Goal: Task Accomplishment & Management: Manage account settings

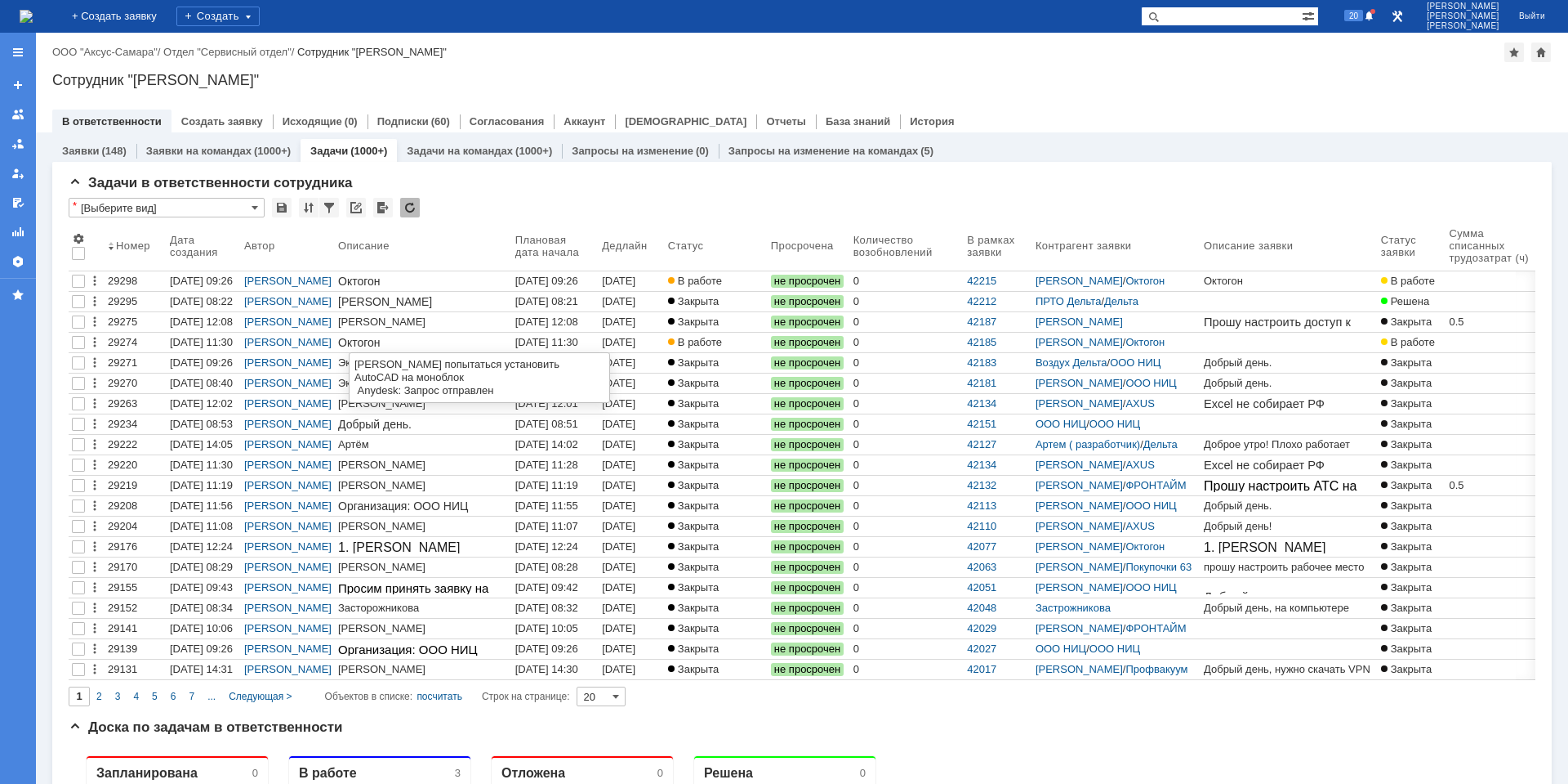
click at [530, 342] on div "[DATE] 11:30" at bounding box center [546, 342] width 63 height 13
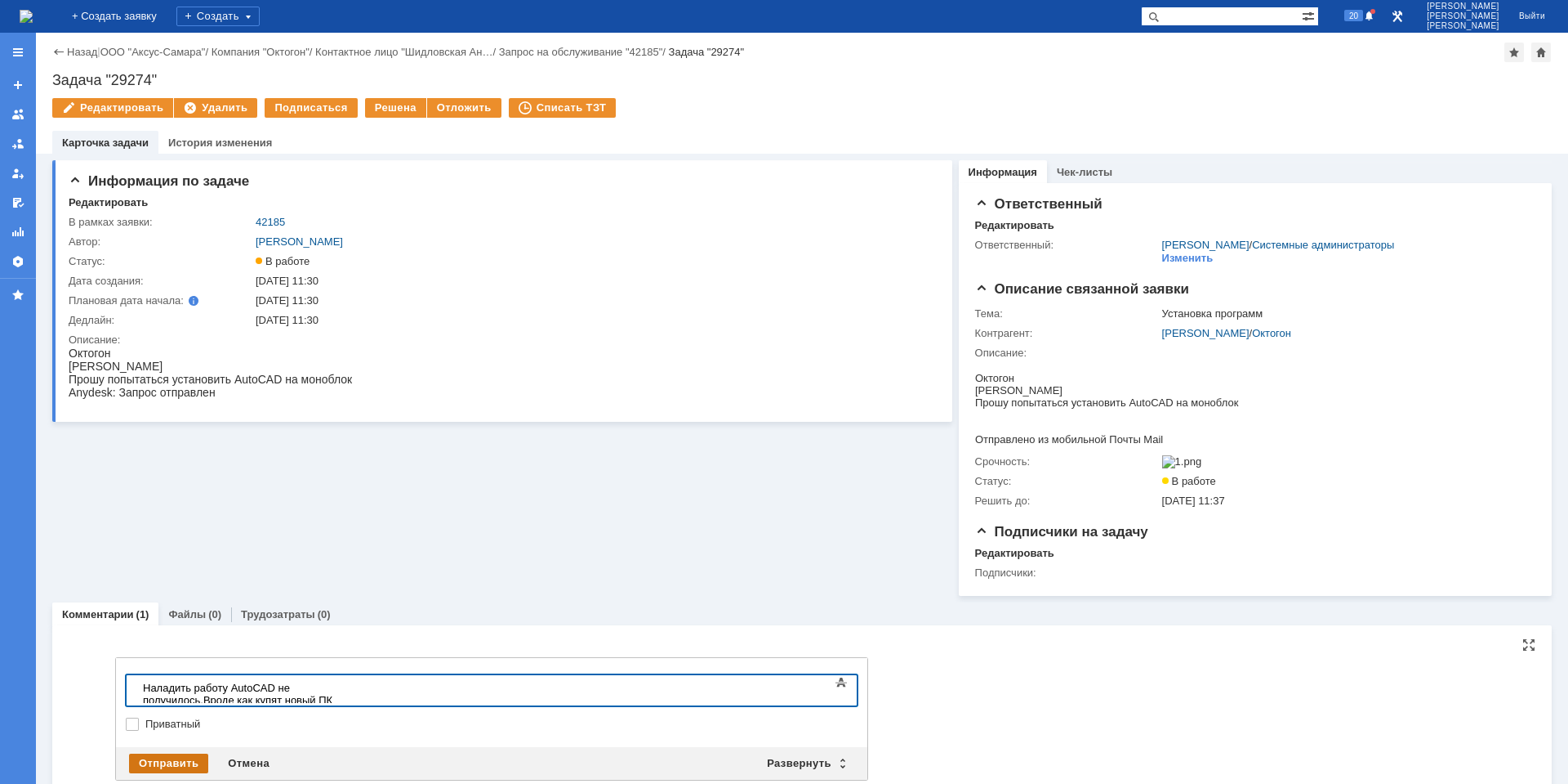
click at [140, 765] on div "Отправить" at bounding box center [169, 763] width 79 height 19
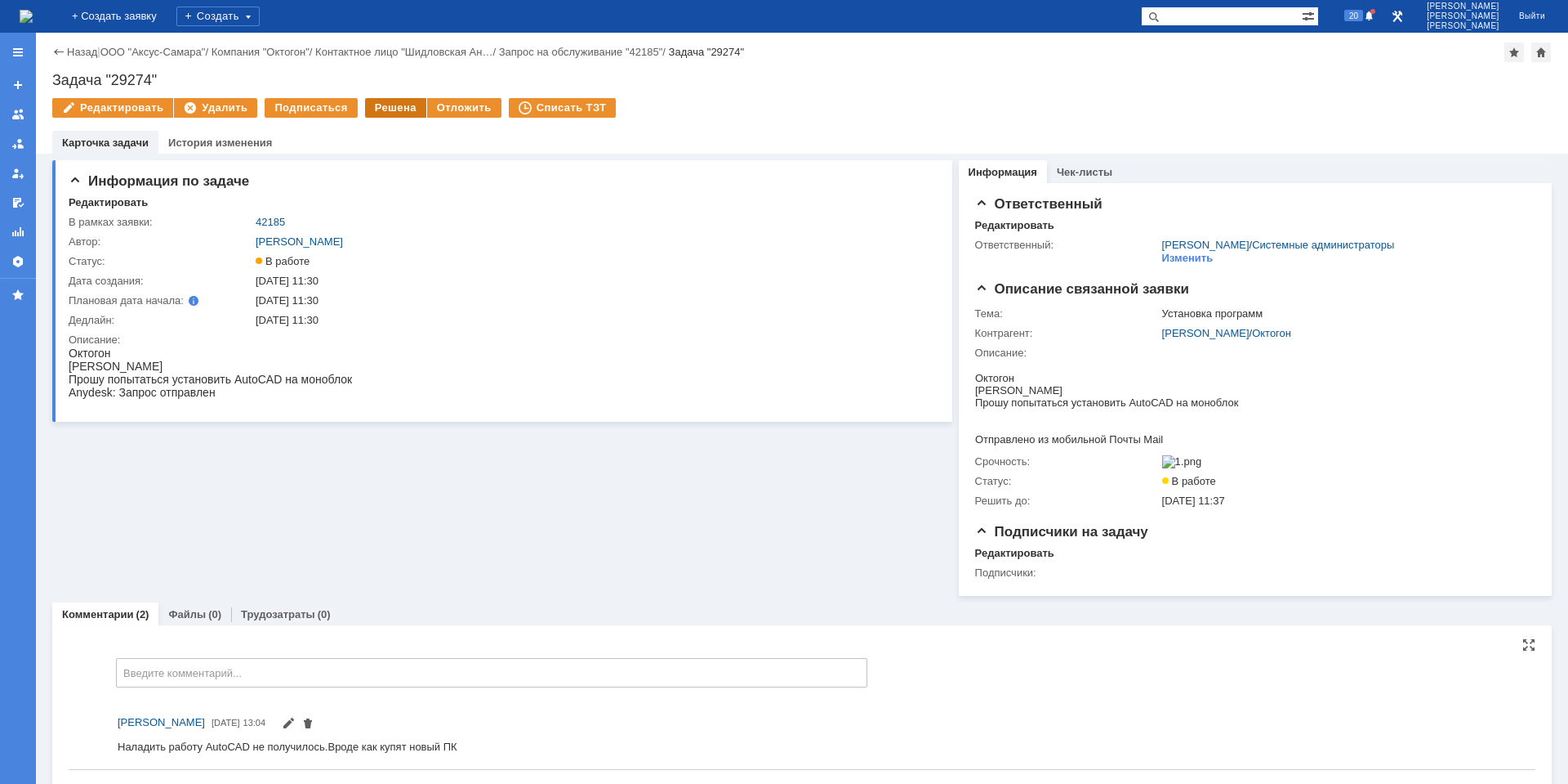
click at [387, 105] on div "Решена" at bounding box center [395, 107] width 61 height 19
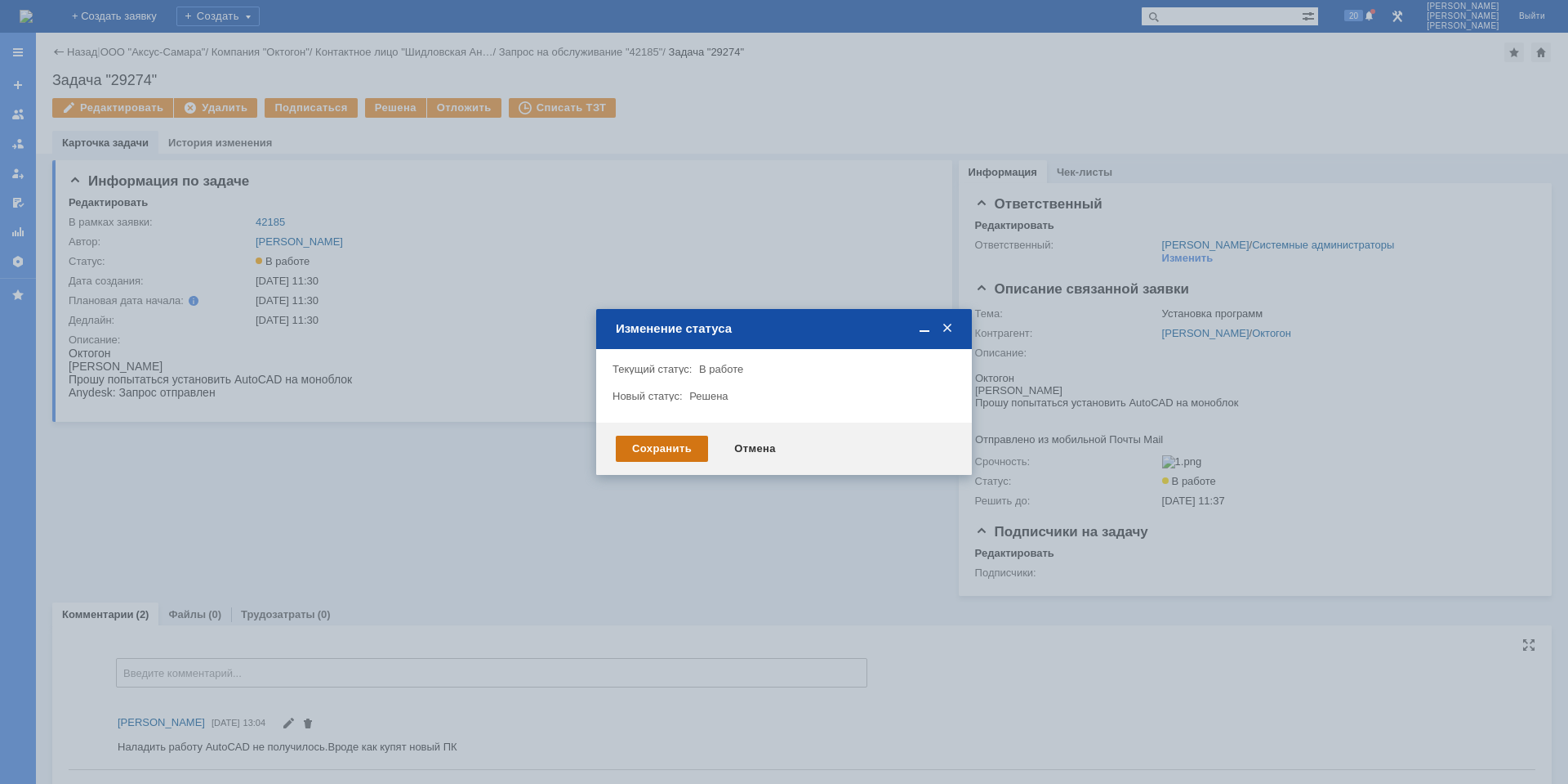
click at [640, 440] on div "Сохранить" at bounding box center [662, 448] width 92 height 26
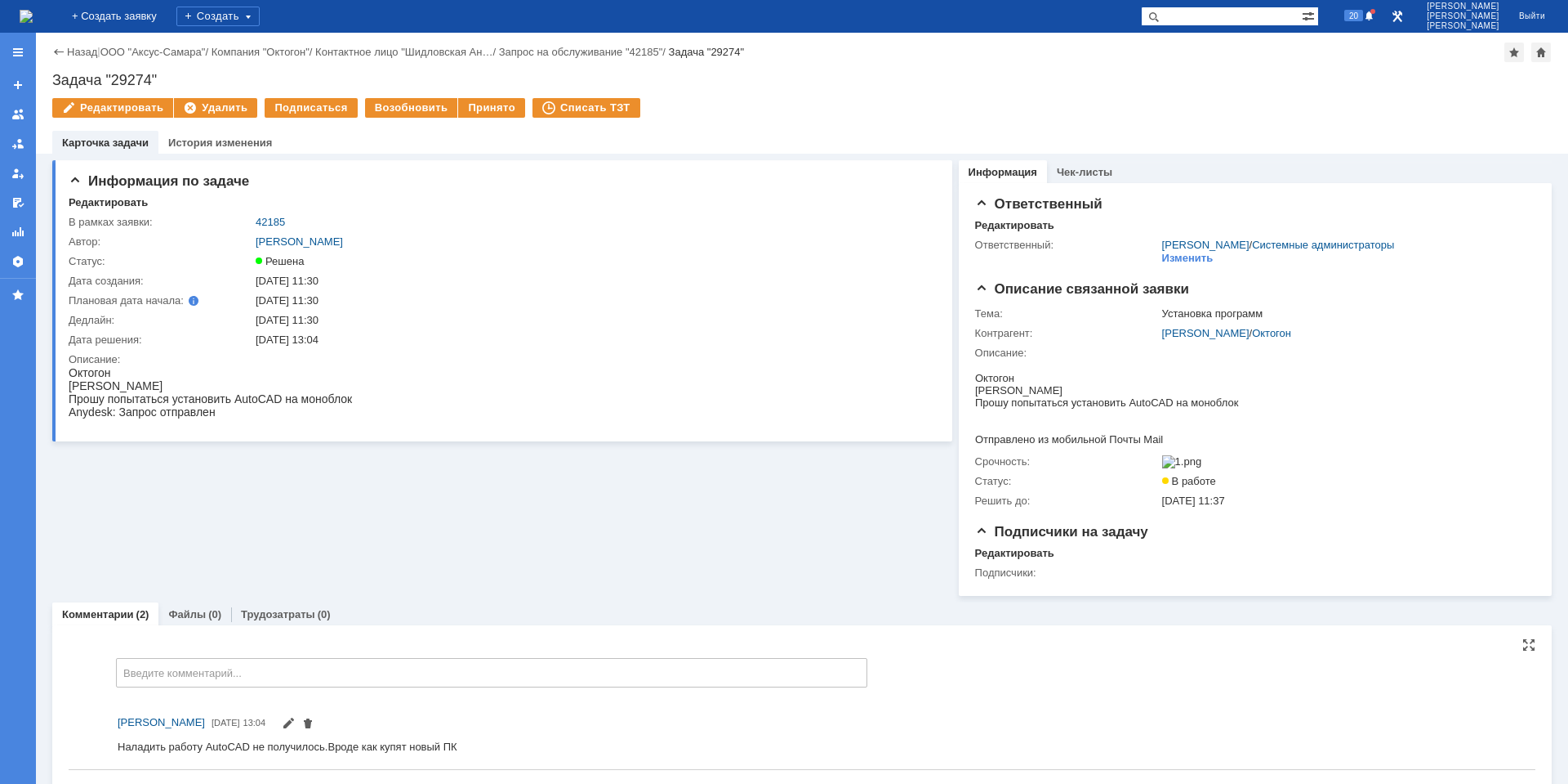
click at [81, 50] on link "Назад" at bounding box center [82, 52] width 30 height 13
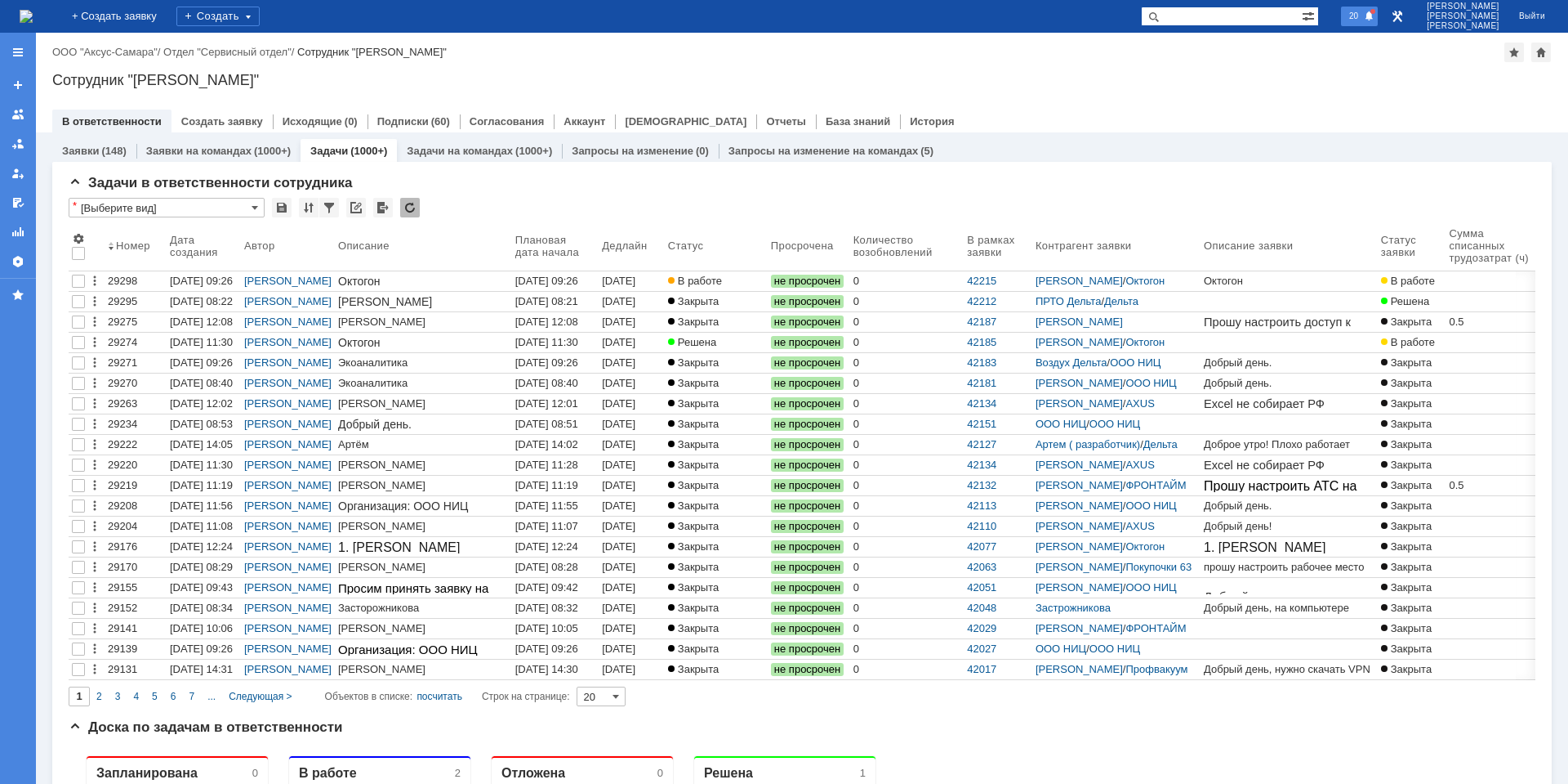
click at [1363, 20] on span "20" at bounding box center [1353, 16] width 18 height 12
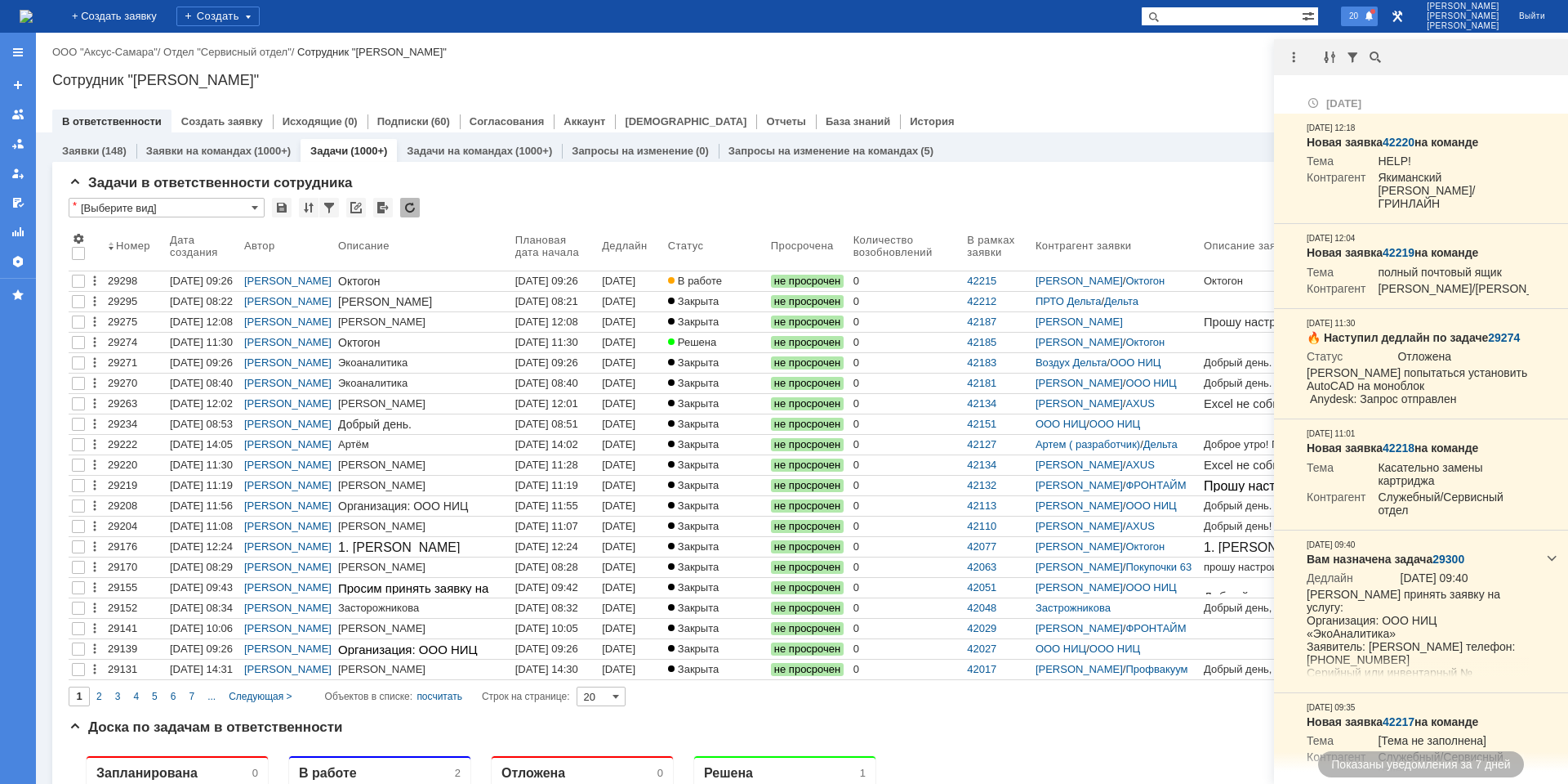
click at [1305, 58] on div at bounding box center [1297, 56] width 46 height 19
click at [1292, 58] on div at bounding box center [1293, 56] width 19 height 19
click at [1316, 85] on div "Отметить уведомления прочитанными" at bounding box center [1406, 98] width 238 height 34
click at [1321, 101] on div "Отметить уведомления прочитанными" at bounding box center [1406, 98] width 219 height 11
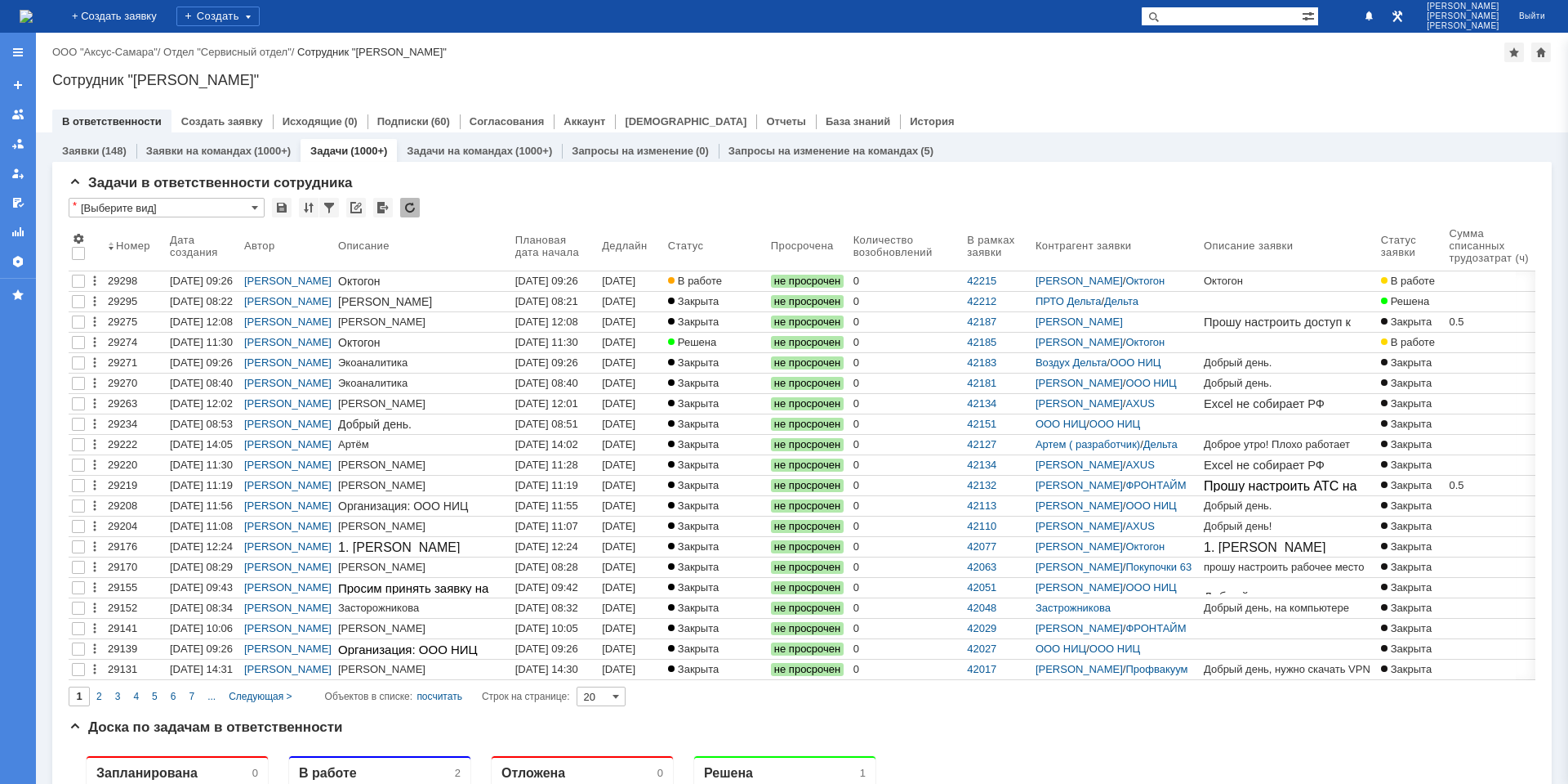
click at [1183, 71] on div "Назад | ООО "Аксус-Самара" / Отдел "Сервисный отдел" / Сотрудник "[PERSON_NAME]…" at bounding box center [802, 82] width 1532 height 100
drag, startPoint x: 124, startPoint y: 775, endPoint x: 130, endPoint y: 783, distance: 10.0
click at [124, 775] on div "Запланирована" at bounding box center [147, 772] width 102 height 15
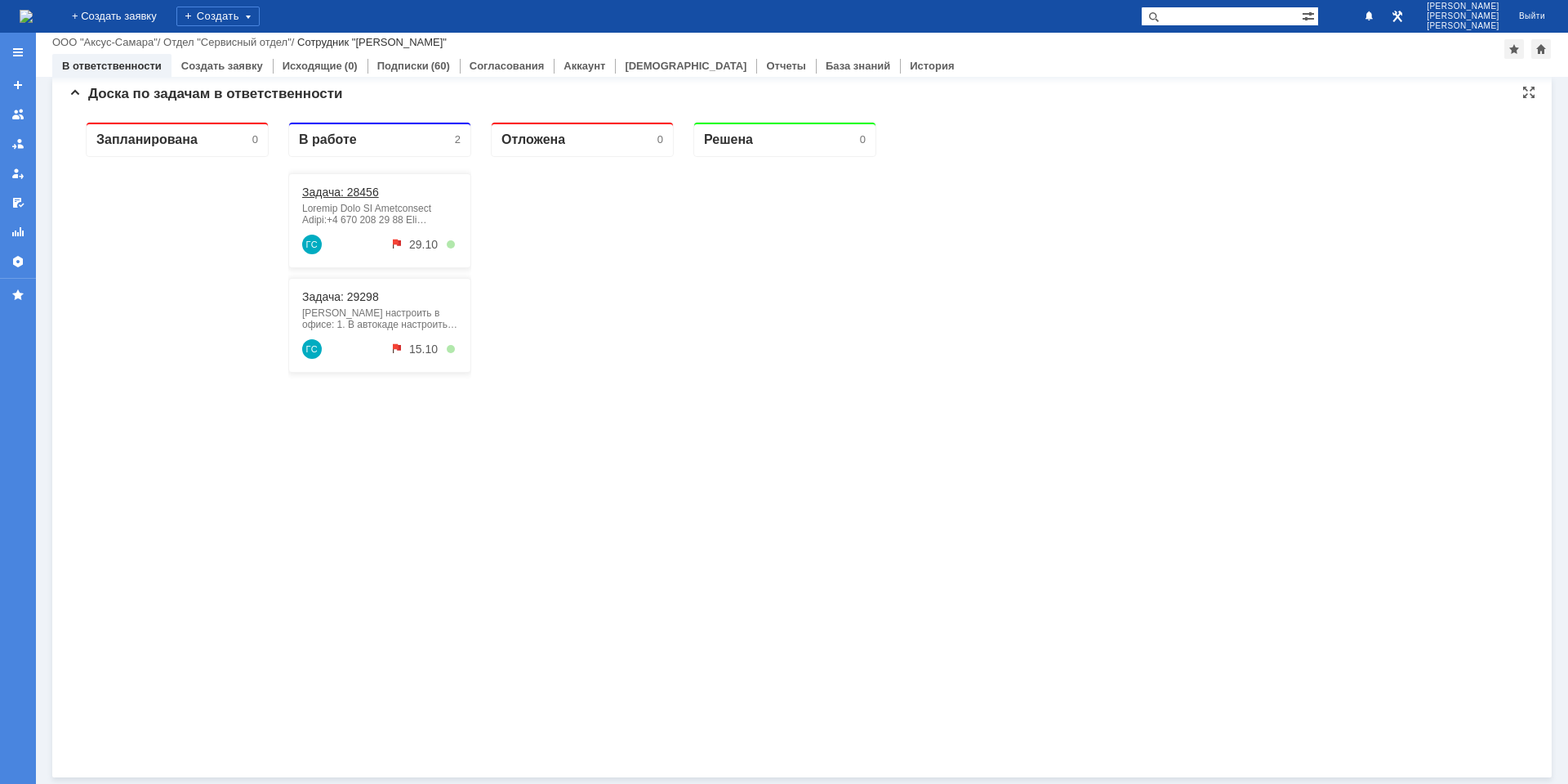
click at [331, 186] on link "Задача: 28456" at bounding box center [341, 192] width 77 height 13
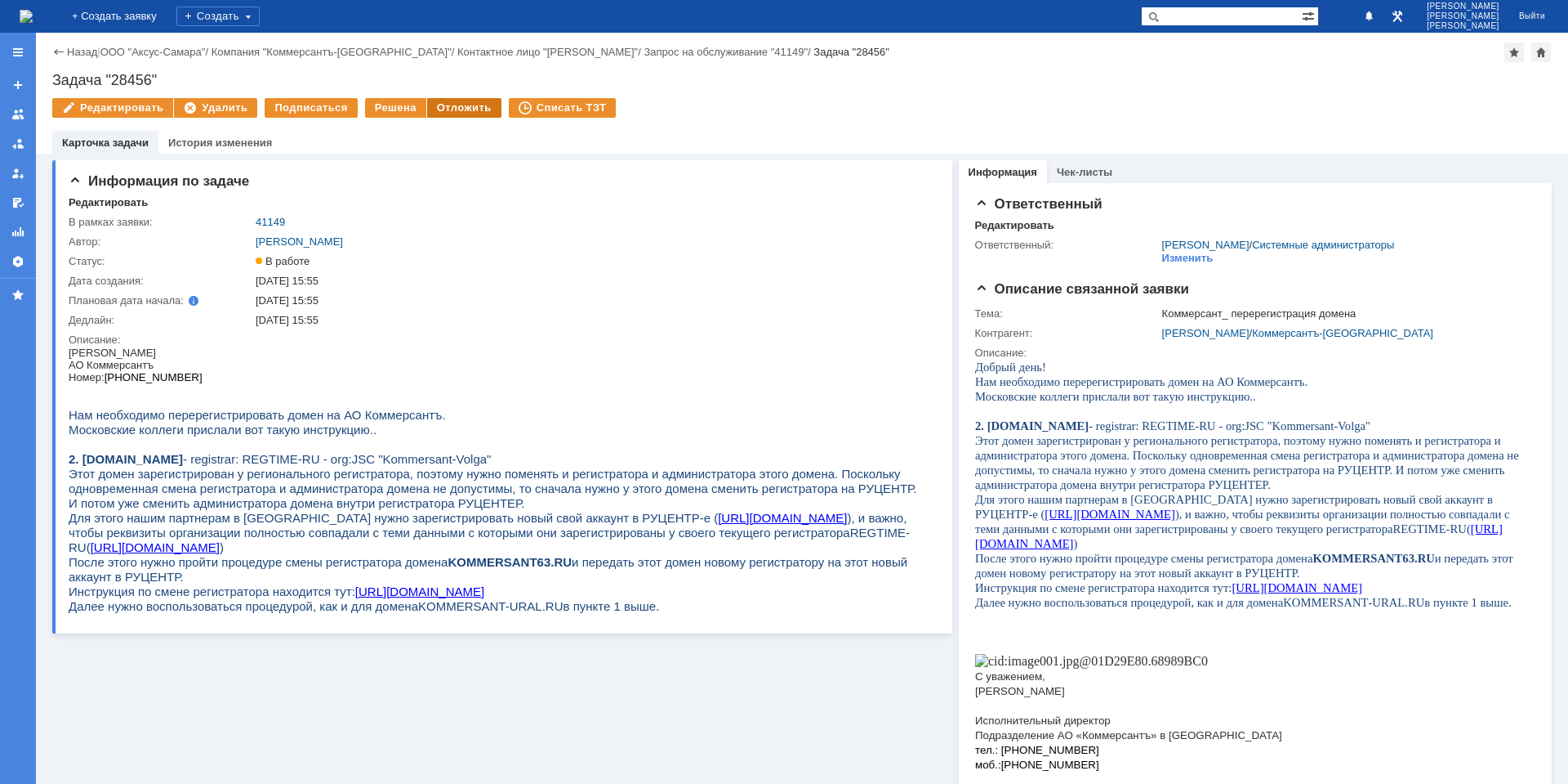
click at [463, 115] on div "Отложить" at bounding box center [464, 107] width 75 height 19
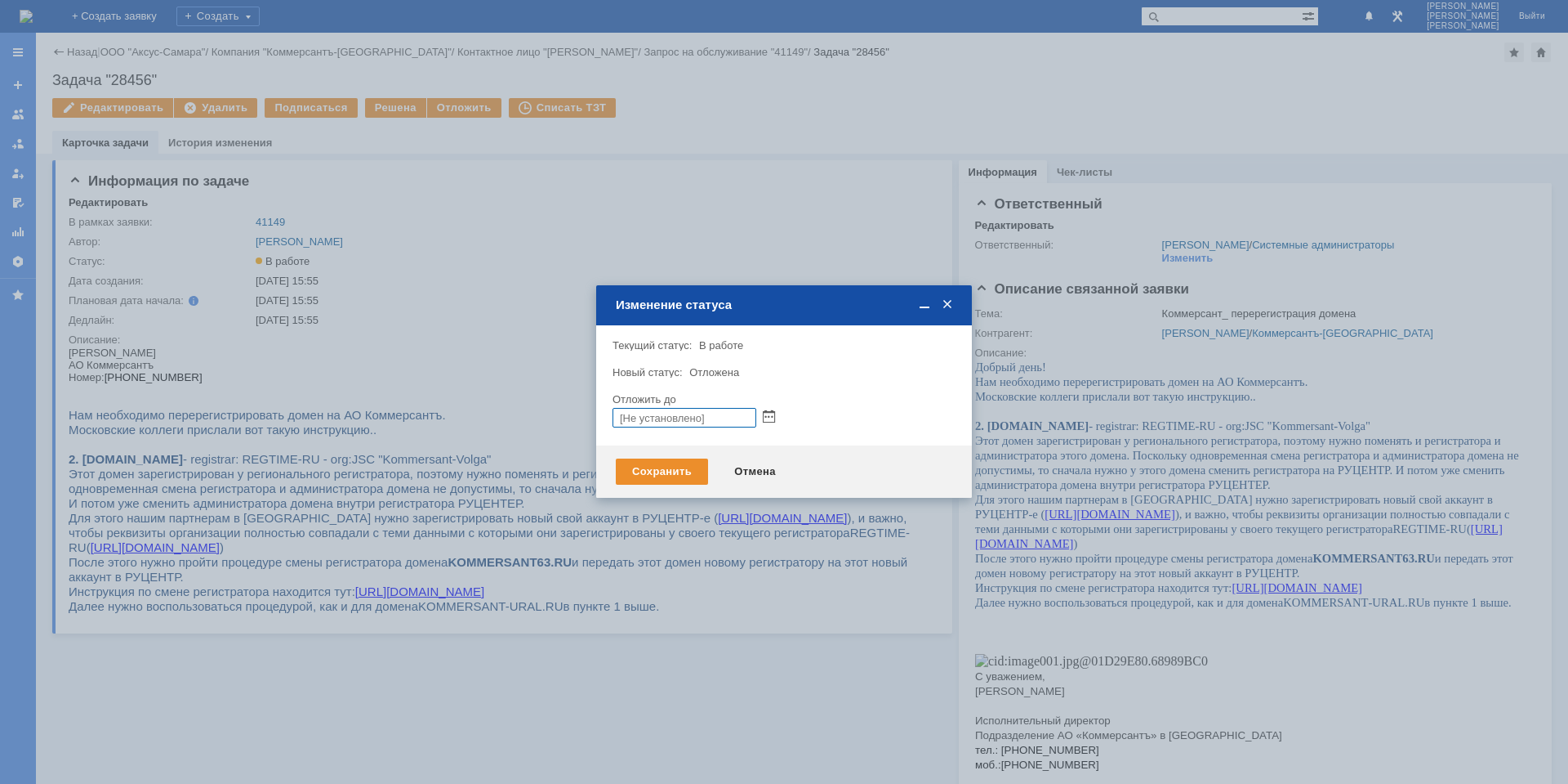
click at [779, 423] on div at bounding box center [784, 417] width 343 height 19
click at [771, 417] on span at bounding box center [768, 418] width 13 height 13
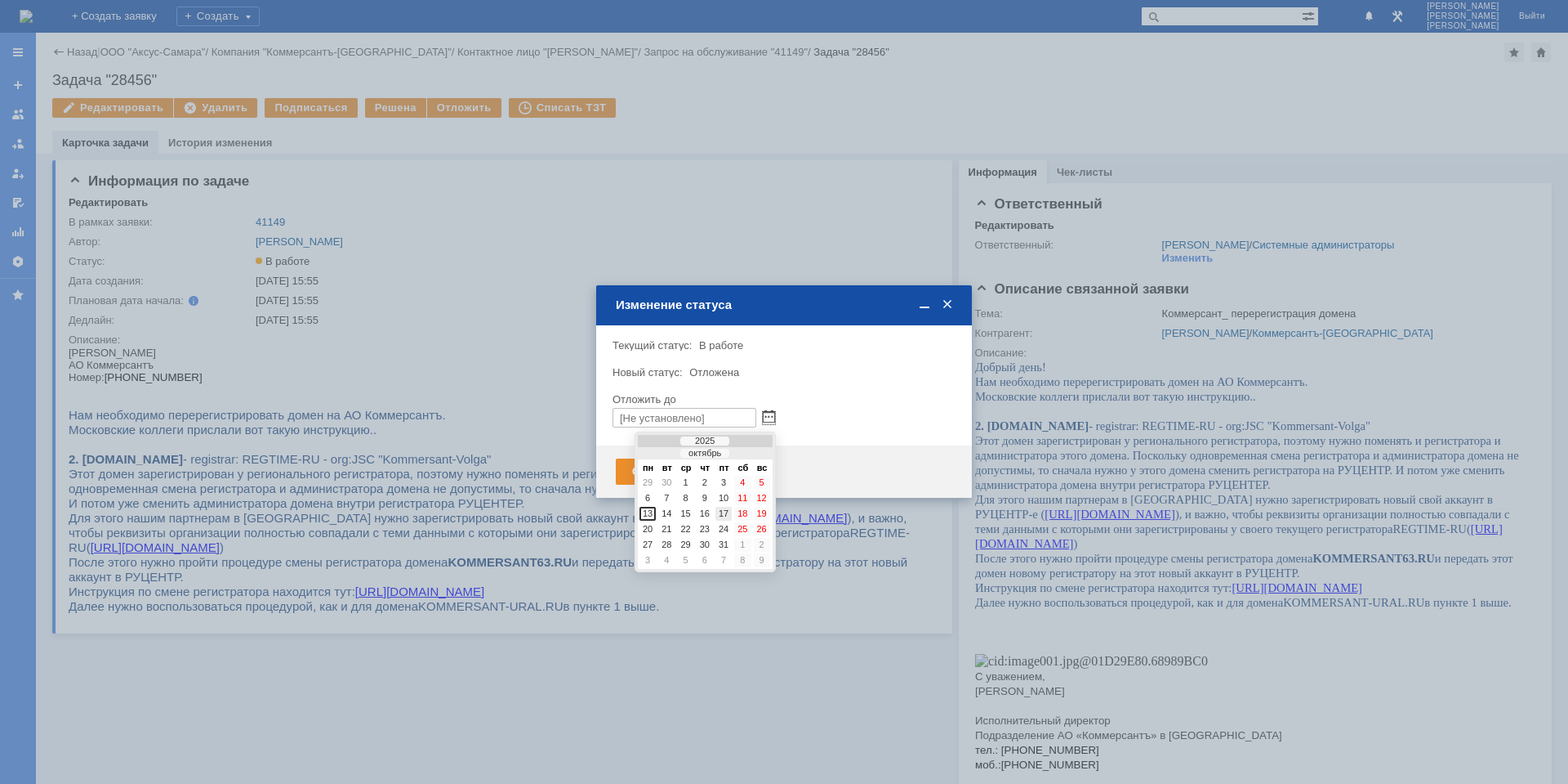
click at [731, 515] on div "17" at bounding box center [723, 514] width 16 height 14
type input "[DATE] 13:17"
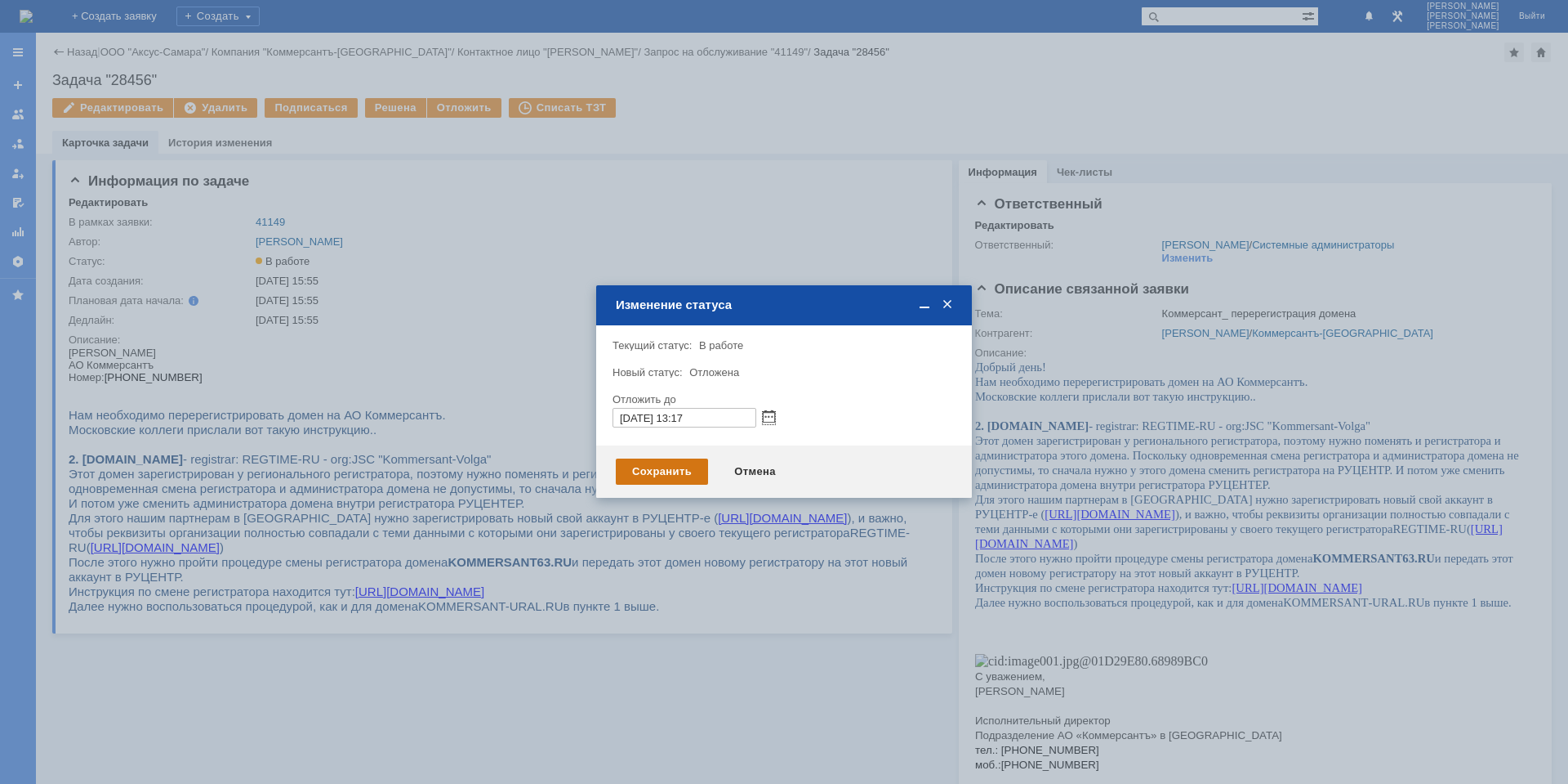
click at [686, 481] on div "Сохранить" at bounding box center [662, 471] width 92 height 26
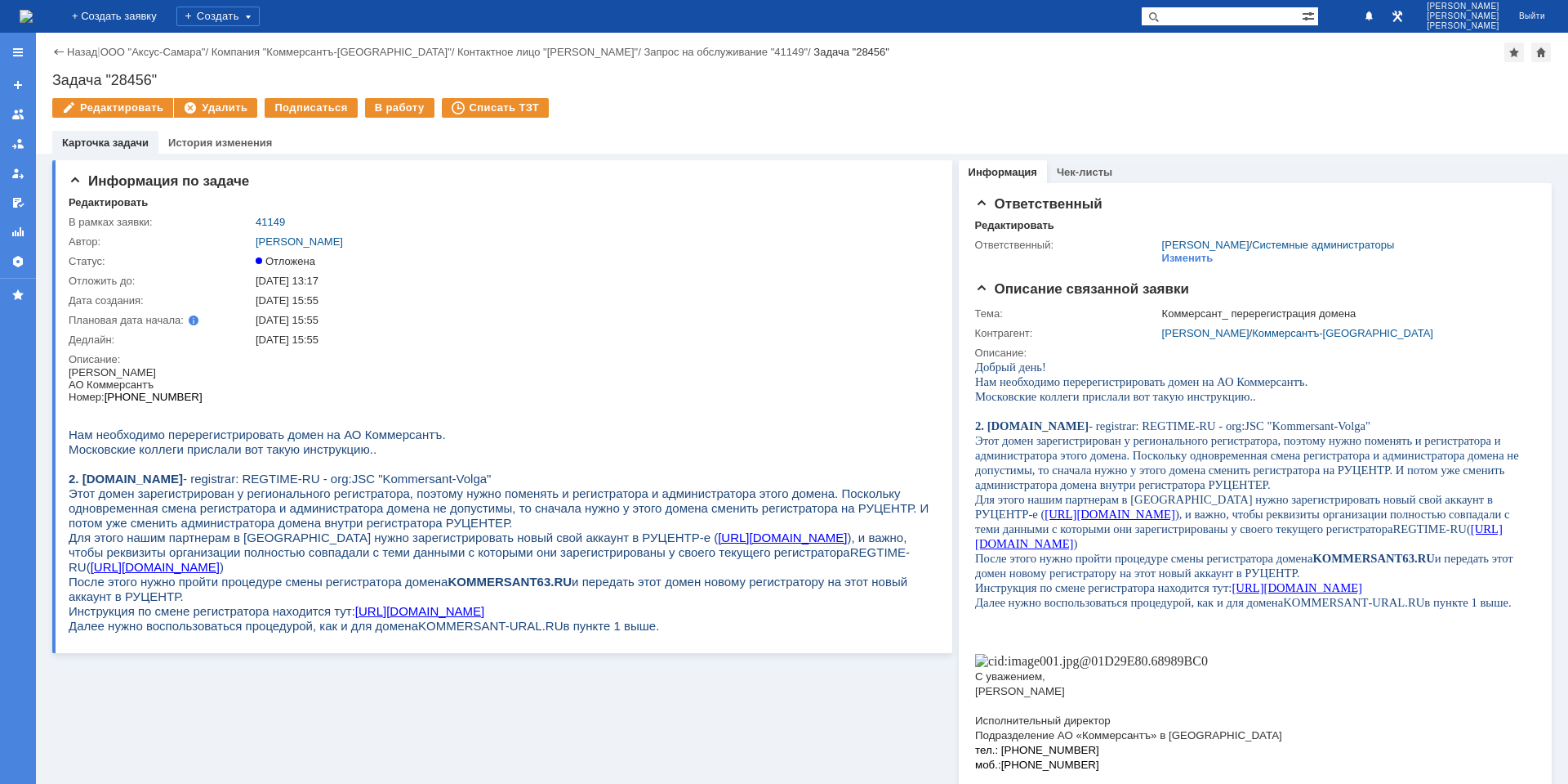
click at [33, 23] on img at bounding box center [26, 17] width 13 height 13
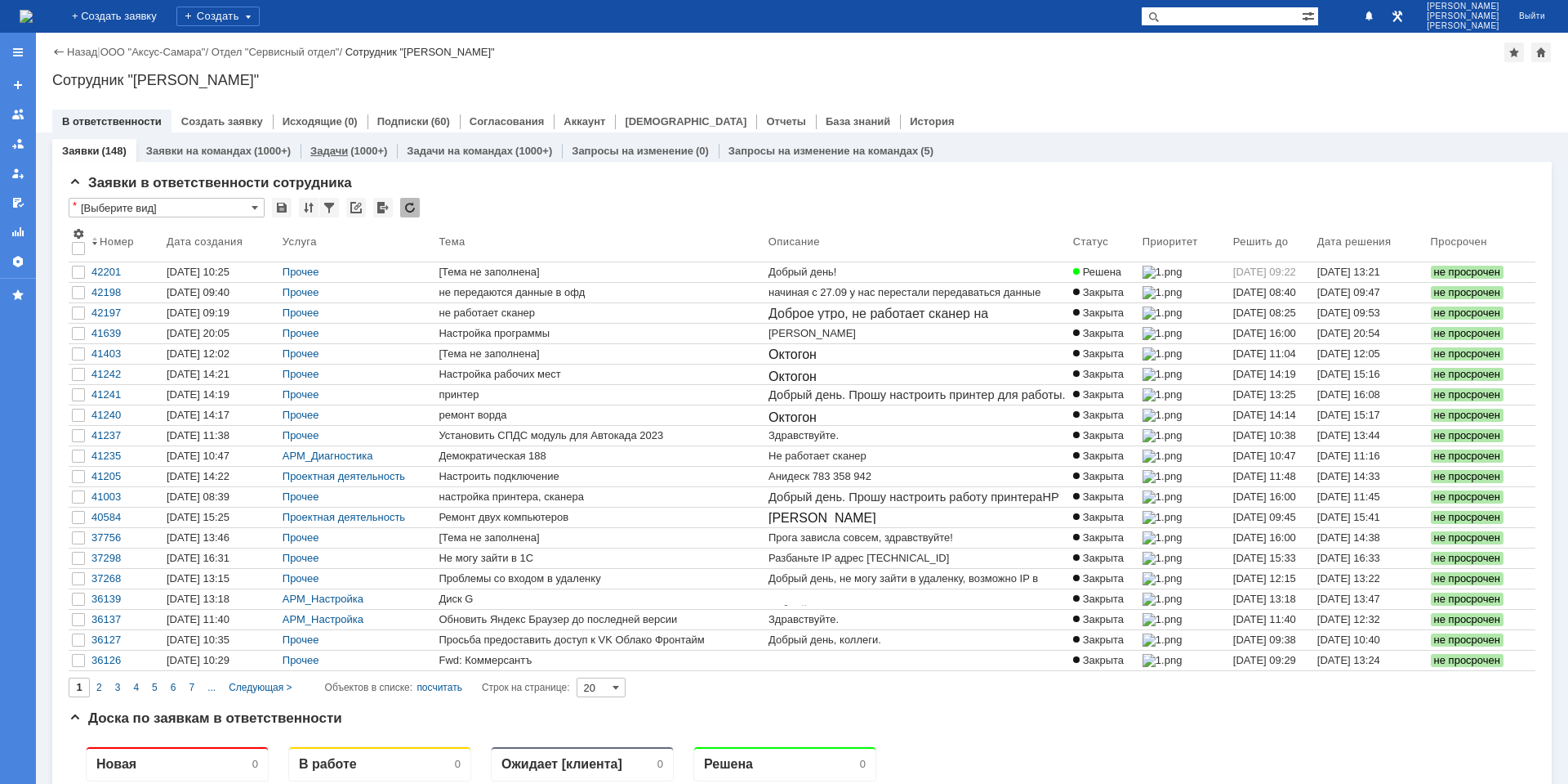
click at [331, 143] on div "Задачи (1000+)" at bounding box center [348, 151] width 96 height 24
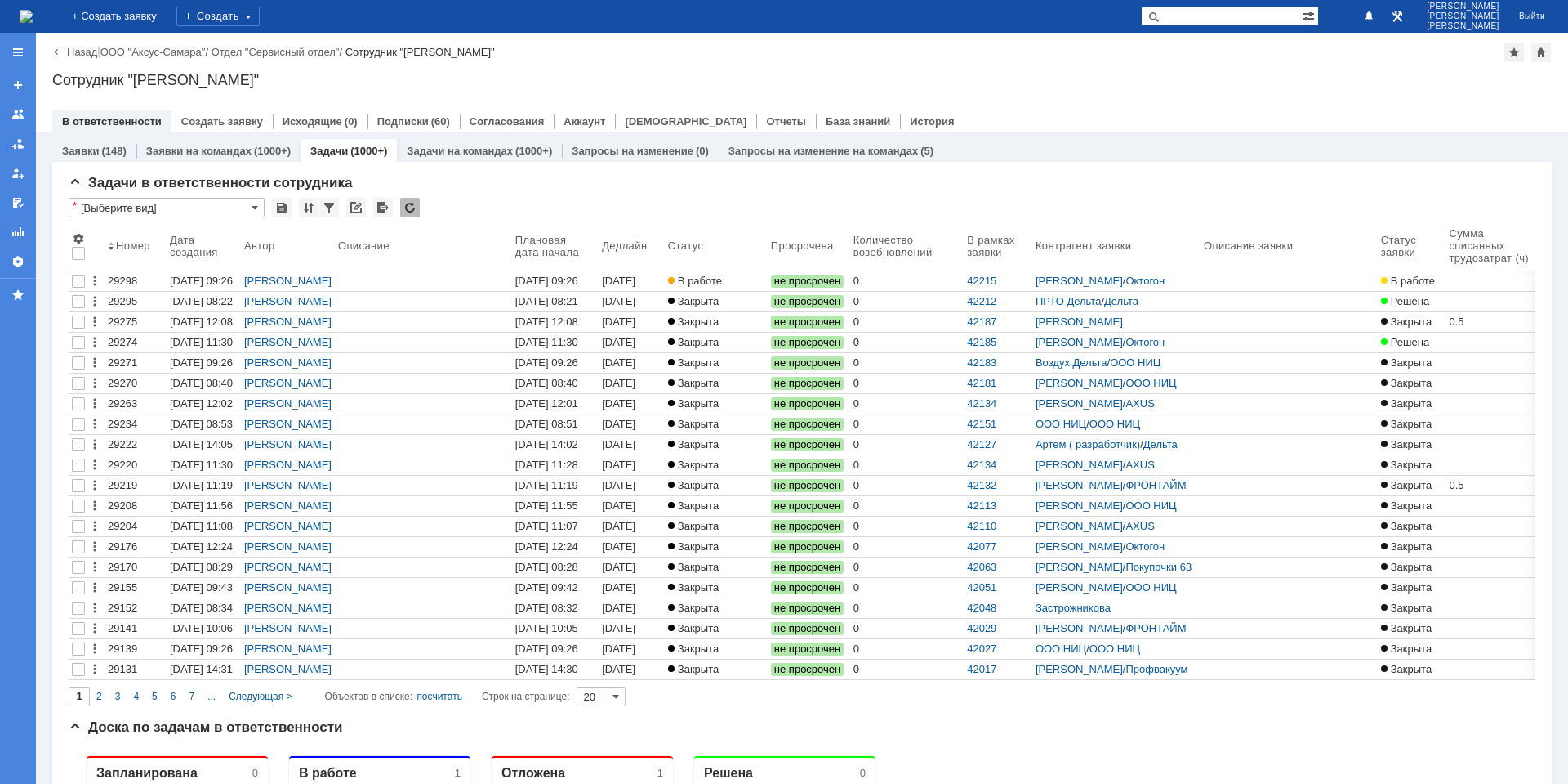
click at [331, 151] on link "Задачи" at bounding box center [329, 150] width 38 height 13
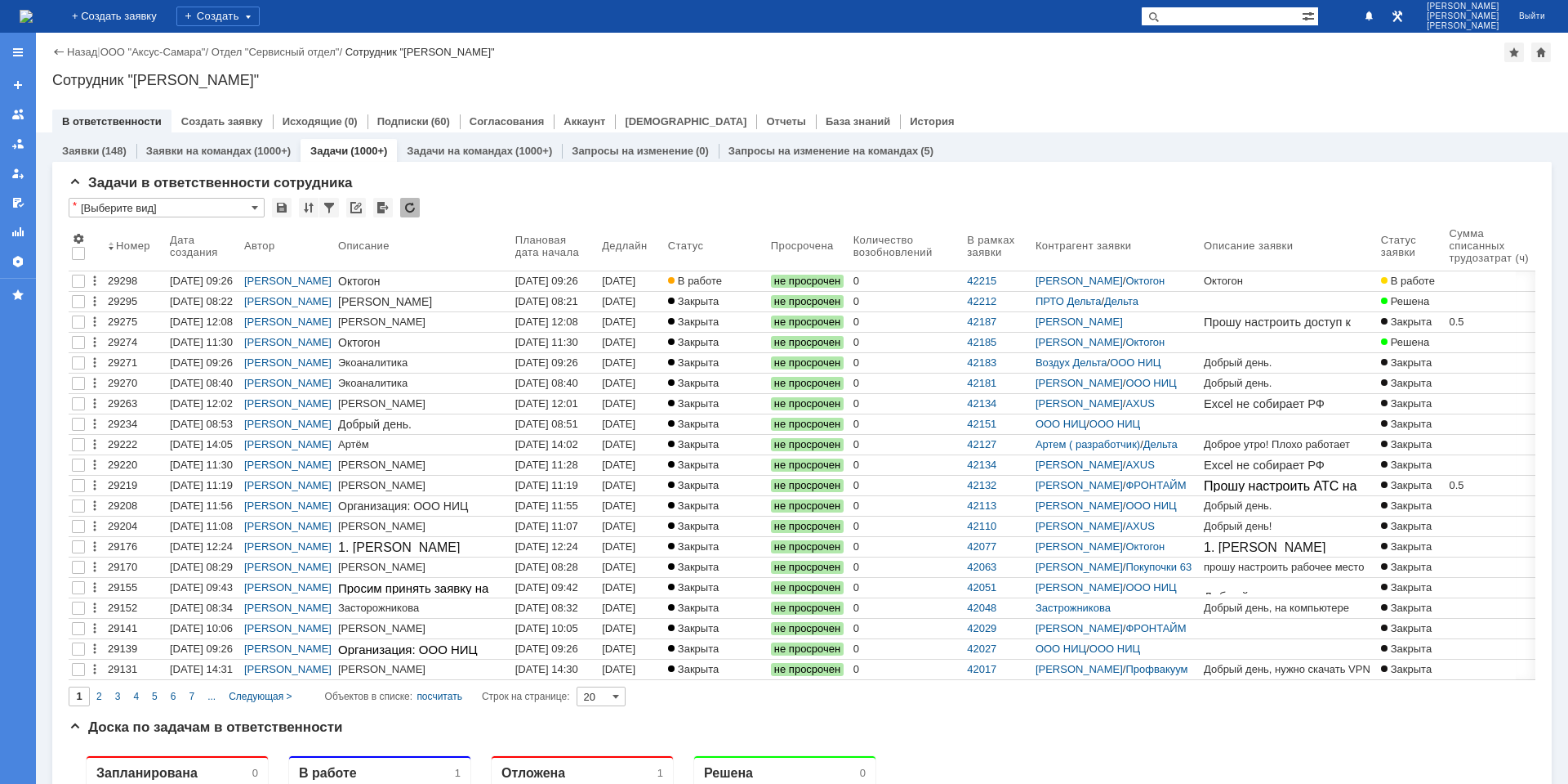
click at [33, 23] on img at bounding box center [26, 17] width 13 height 13
